Goal: Task Accomplishment & Management: Use online tool/utility

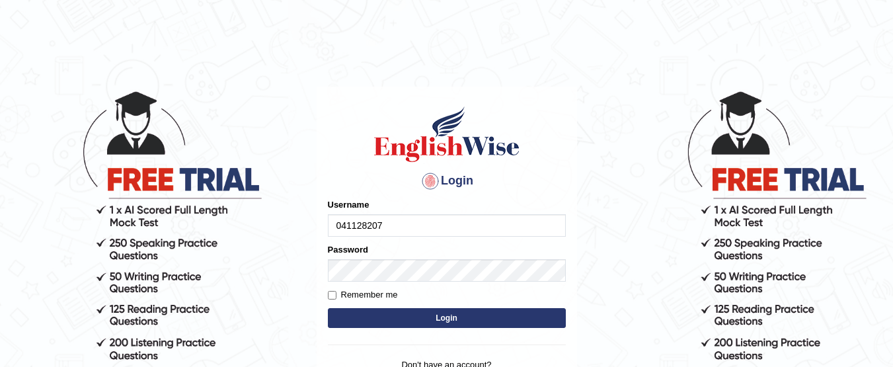
type input "0411282079"
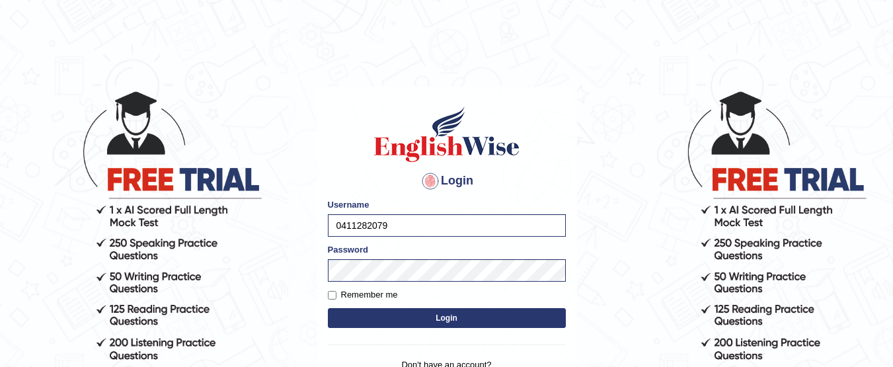
click at [433, 310] on button "Login" at bounding box center [447, 318] width 238 height 20
click at [441, 319] on button "Login" at bounding box center [447, 318] width 238 height 20
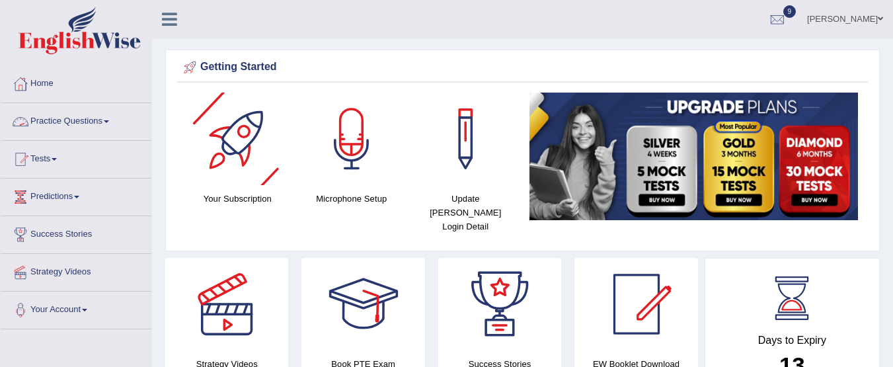
click at [110, 124] on link "Practice Questions" at bounding box center [76, 119] width 151 height 33
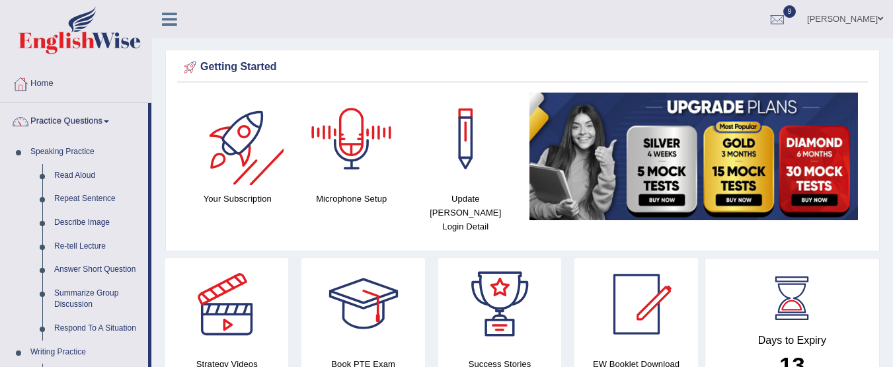
click at [201, 233] on div "Getting Started Your Subscription Microphone Setup Update Pearson Login Detail ×" at bounding box center [522, 151] width 714 height 202
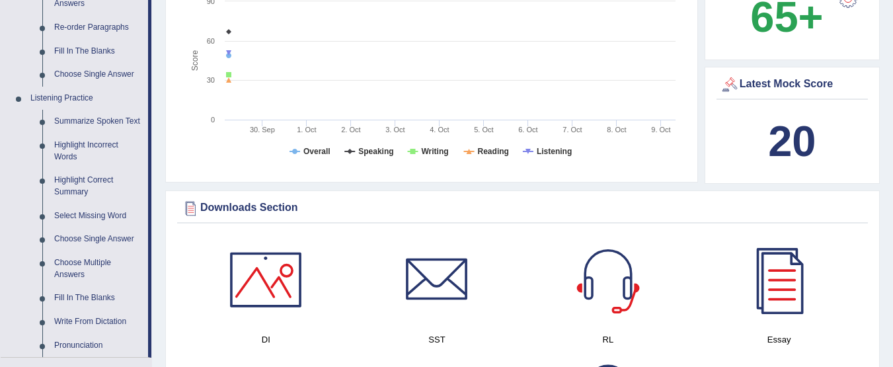
scroll to position [758, 0]
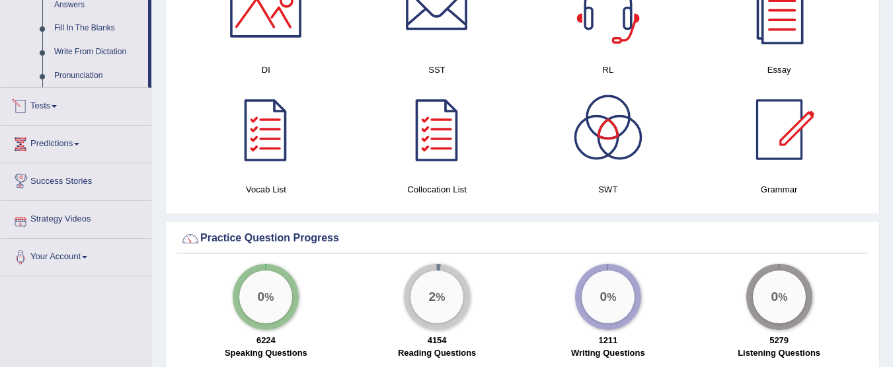
click at [58, 112] on link "Tests" at bounding box center [76, 104] width 151 height 33
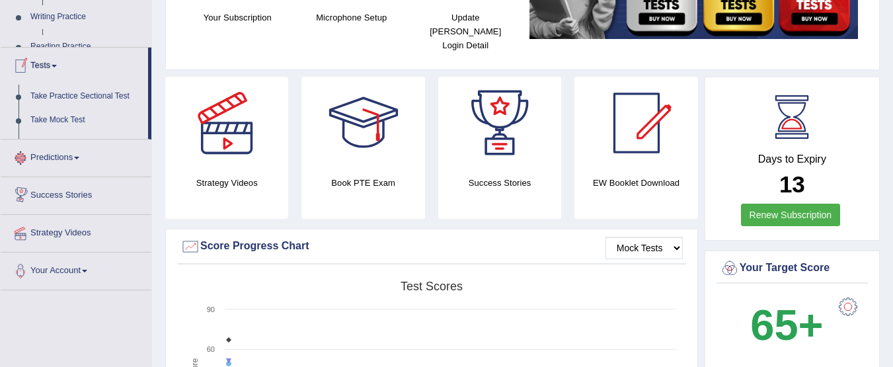
scroll to position [173, 0]
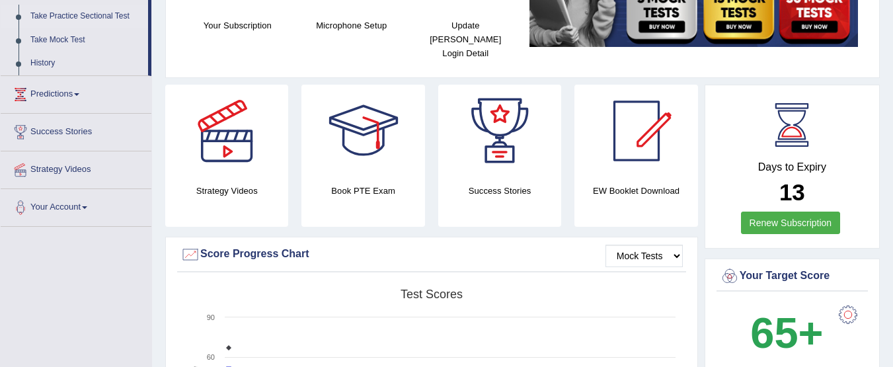
click at [75, 16] on link "Take Practice Sectional Test" at bounding box center [86, 17] width 124 height 24
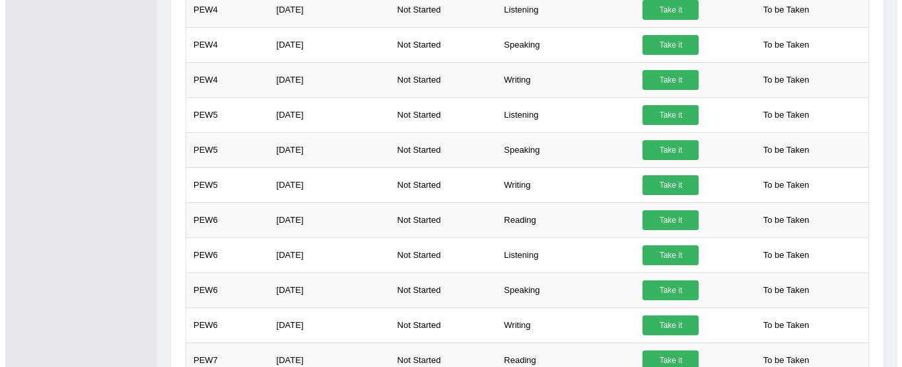
scroll to position [435, 0]
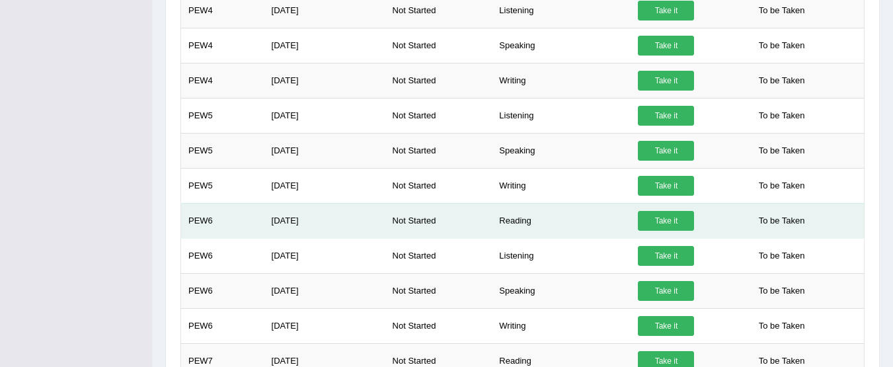
click at [679, 223] on link "Take it" at bounding box center [666, 221] width 56 height 20
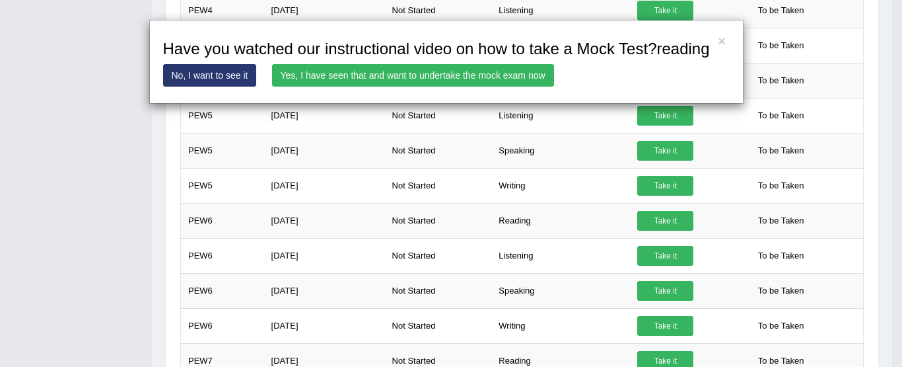
click at [351, 73] on link "Yes, I have seen that and want to undertake the mock exam now" at bounding box center [413, 75] width 282 height 22
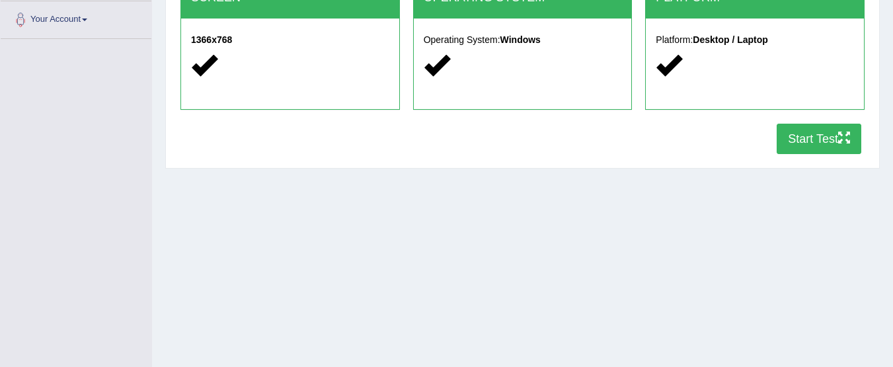
scroll to position [291, 0]
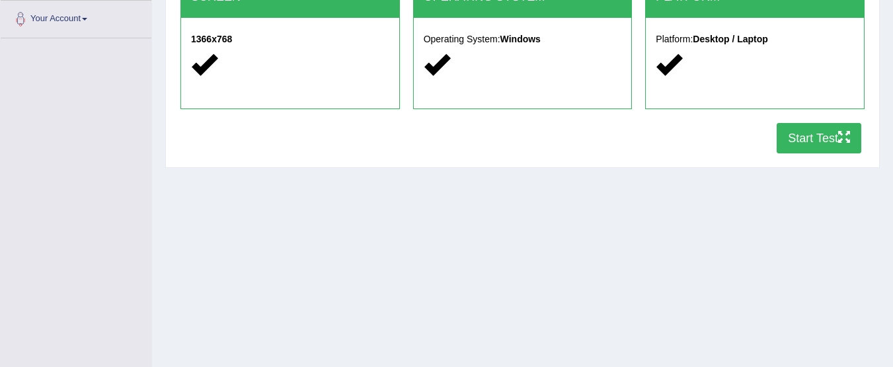
click at [811, 139] on button "Start Test" at bounding box center [818, 138] width 85 height 30
